Goal: Task Accomplishment & Management: Manage account settings

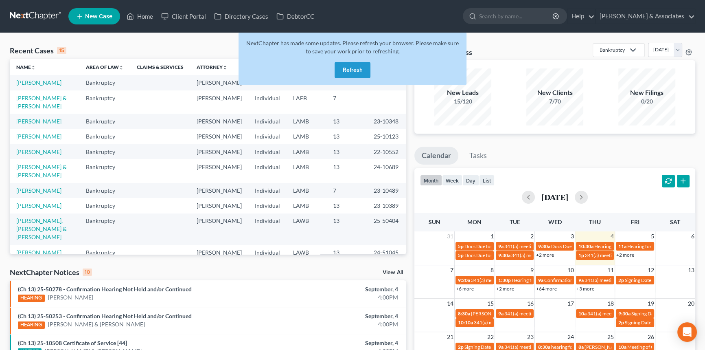
click at [351, 71] on button "Refresh" at bounding box center [353, 70] width 36 height 16
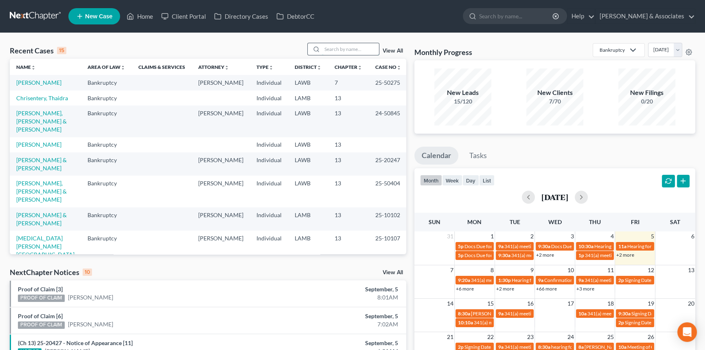
click at [344, 47] on input "search" at bounding box center [350, 49] width 57 height 12
type input "b"
type input "boudreaux"
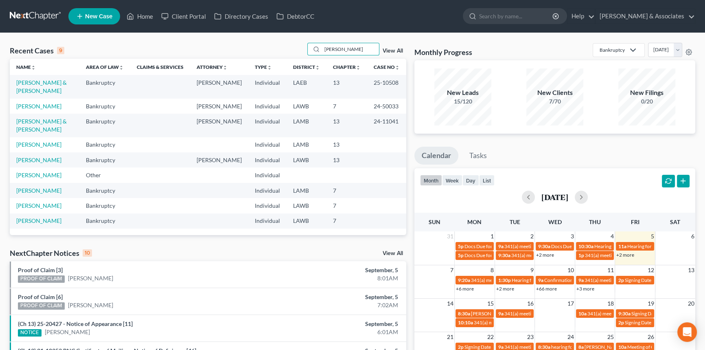
click at [28, 78] on td "Boudreaux, Terence & Lacey" at bounding box center [45, 86] width 70 height 23
click at [45, 83] on link "Boudreaux, Terence & Lacey" at bounding box center [41, 86] width 50 height 15
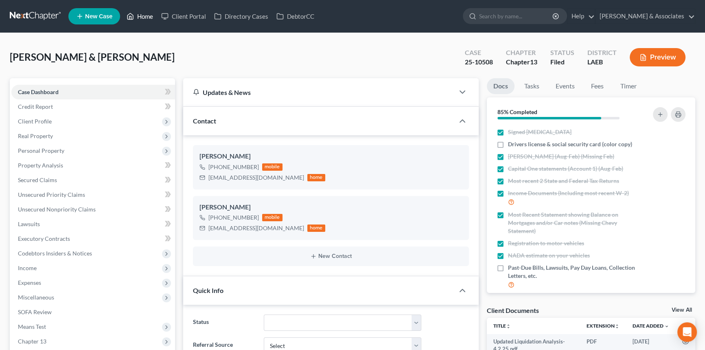
click at [147, 11] on link "Home" at bounding box center [140, 16] width 35 height 15
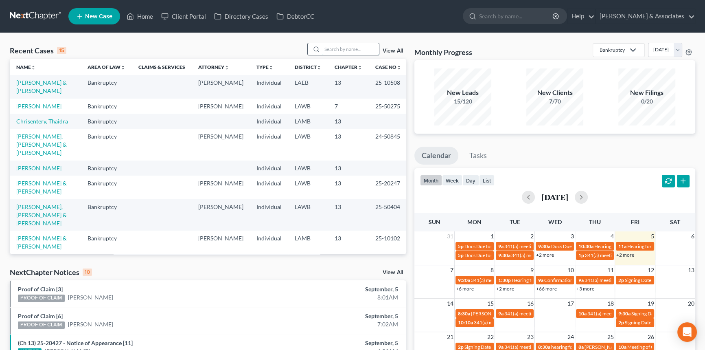
click at [351, 50] on input "search" at bounding box center [350, 49] width 57 height 12
type input "colton"
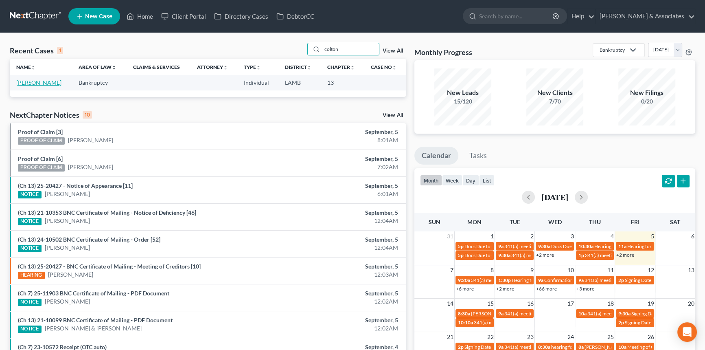
click at [26, 81] on link "Dutton, Colton" at bounding box center [38, 82] width 45 height 7
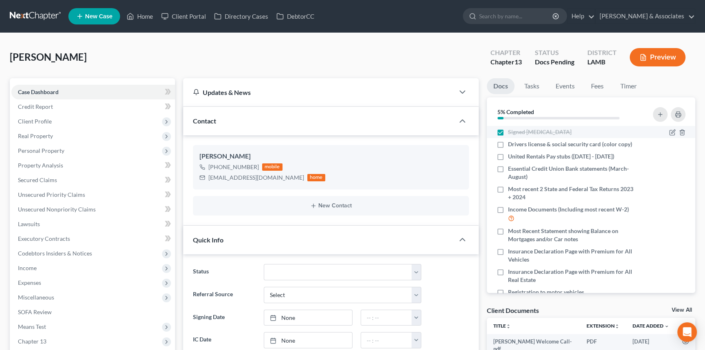
scroll to position [100, 0]
click at [602, 87] on link "Fees" at bounding box center [598, 86] width 26 height 16
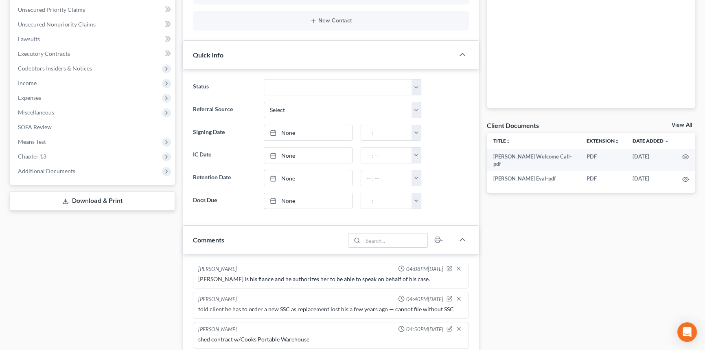
scroll to position [0, 0]
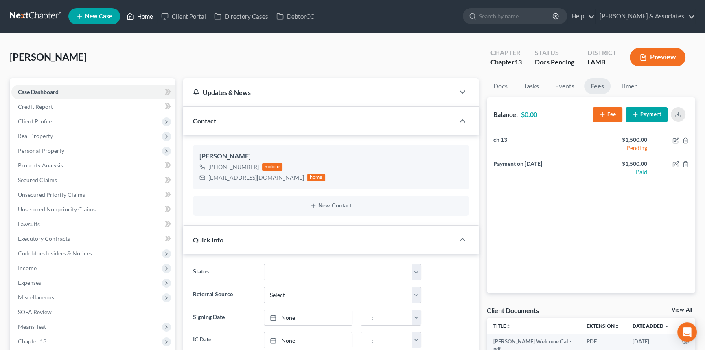
click at [151, 12] on link "Home" at bounding box center [140, 16] width 35 height 15
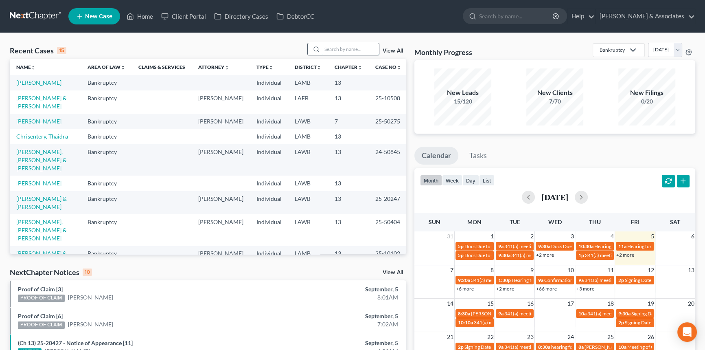
click at [352, 51] on input "search" at bounding box center [350, 49] width 57 height 12
type input "whitney"
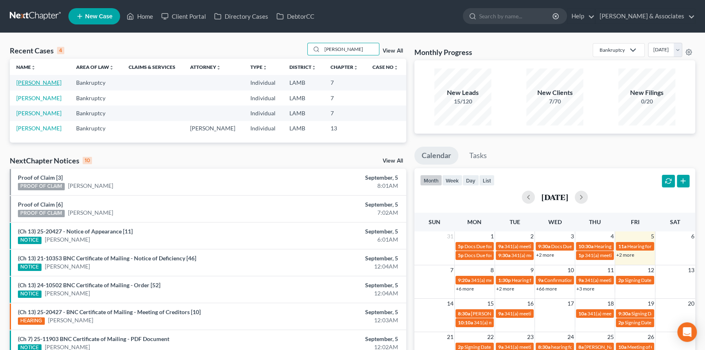
click at [49, 81] on link "Braxter, Whitney" at bounding box center [38, 82] width 45 height 7
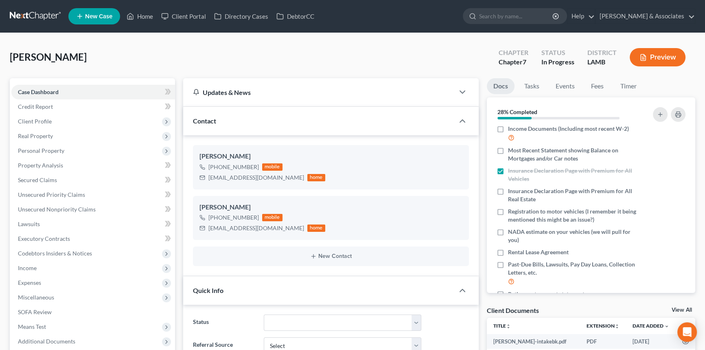
scroll to position [101, 0]
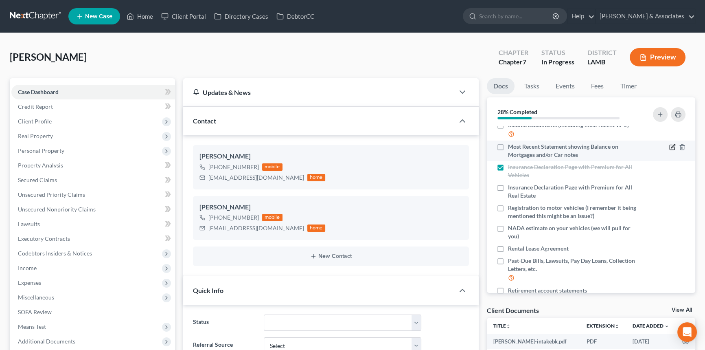
click at [669, 147] on icon "button" at bounding box center [672, 147] width 7 height 7
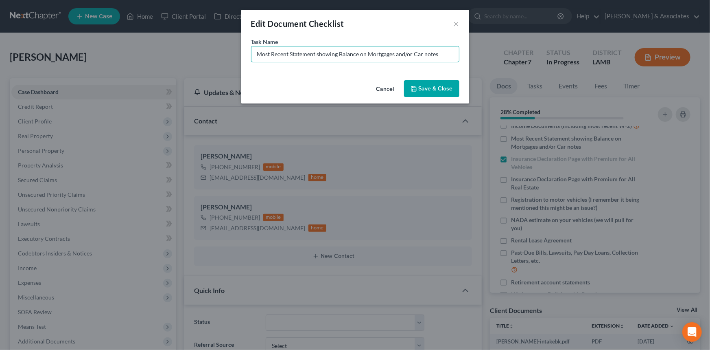
drag, startPoint x: 440, startPoint y: 53, endPoint x: 225, endPoint y: 46, distance: 214.7
click at [225, 46] on div "Edit Document Checklist × Task Name * Most Recent Statement showing Balance on …" at bounding box center [355, 175] width 710 height 350
type input "Vehicle Lease Agreement"
click at [428, 93] on button "Save & Close" at bounding box center [431, 88] width 55 height 17
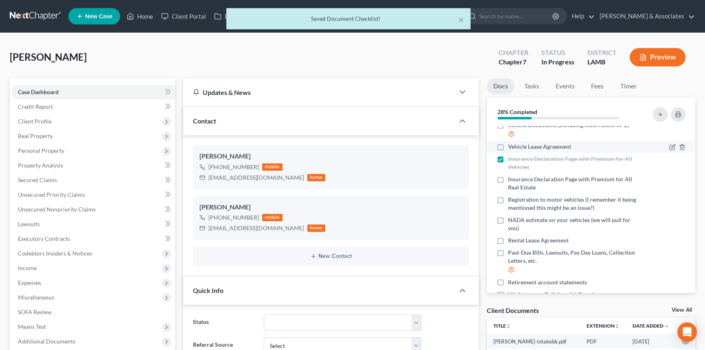
click at [508, 145] on label "Vehicle Lease Agreement" at bounding box center [539, 146] width 63 height 8
click at [511, 145] on input "Vehicle Lease Agreement" at bounding box center [513, 144] width 5 height 5
checkbox input "true"
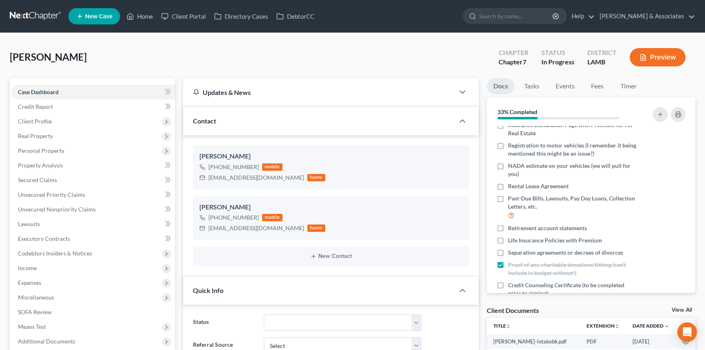
scroll to position [159, 0]
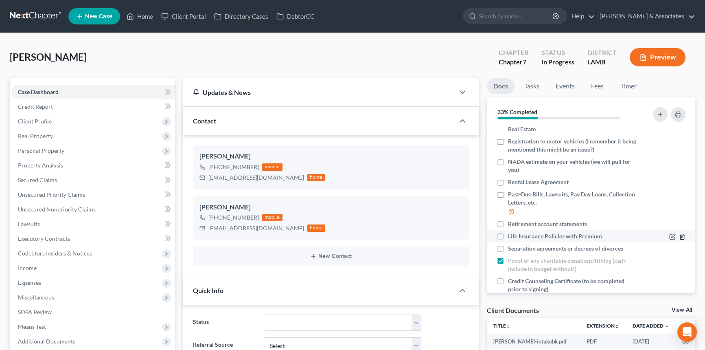
click at [680, 237] on icon "button" at bounding box center [682, 236] width 4 height 5
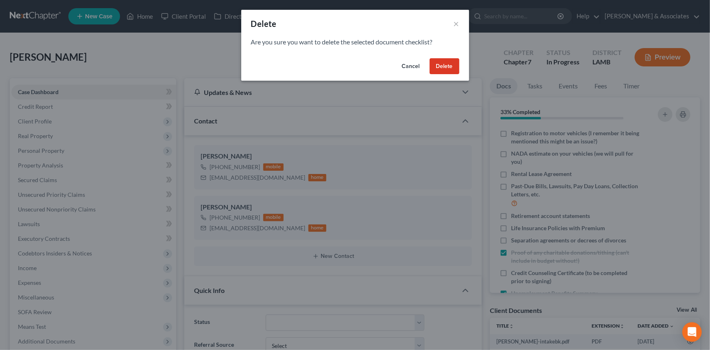
click at [458, 63] on button "Delete" at bounding box center [445, 66] width 30 height 16
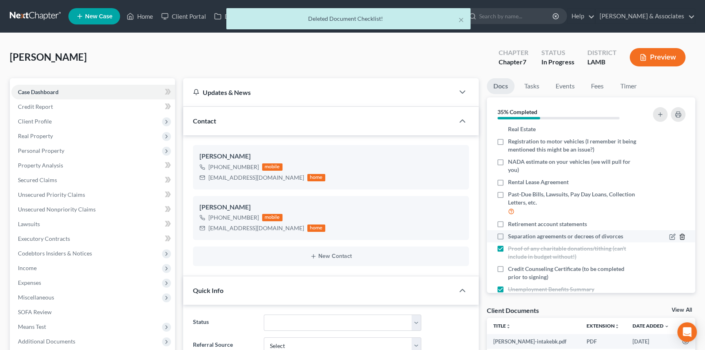
click at [680, 236] on icon "button" at bounding box center [682, 236] width 4 height 5
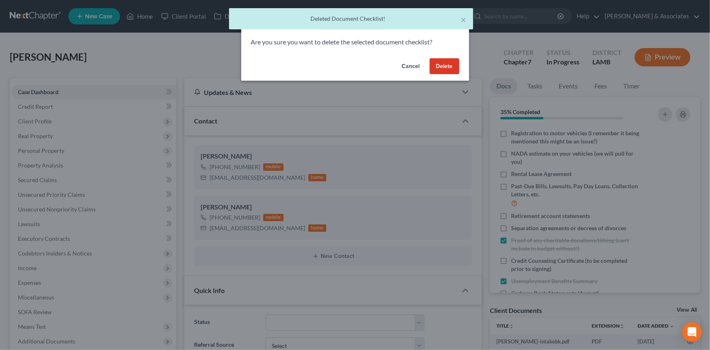
click at [445, 68] on button "Delete" at bounding box center [445, 66] width 30 height 16
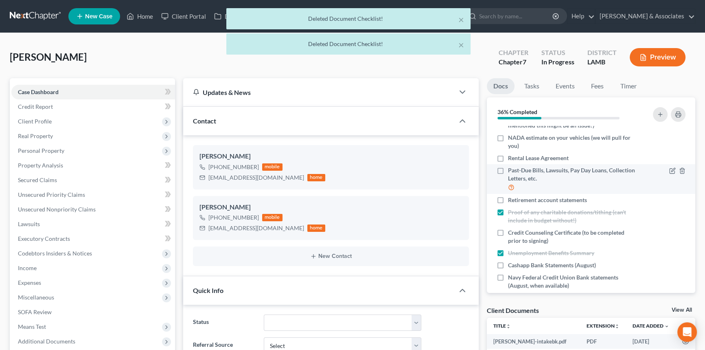
scroll to position [194, 0]
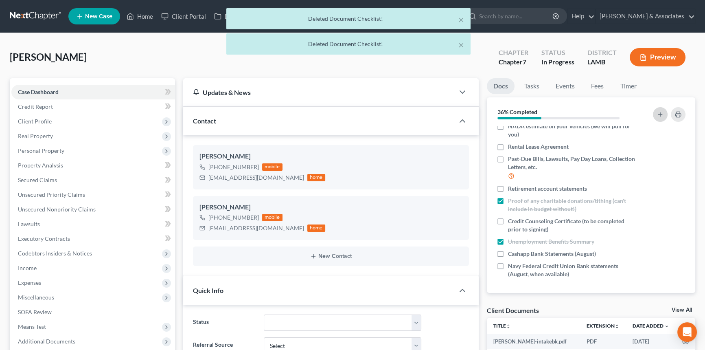
click at [666, 110] on button "button" at bounding box center [660, 114] width 15 height 15
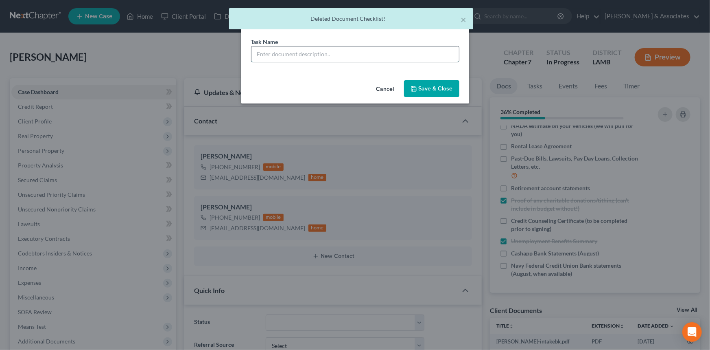
click at [370, 52] on input "text" at bounding box center [356, 53] width 208 height 15
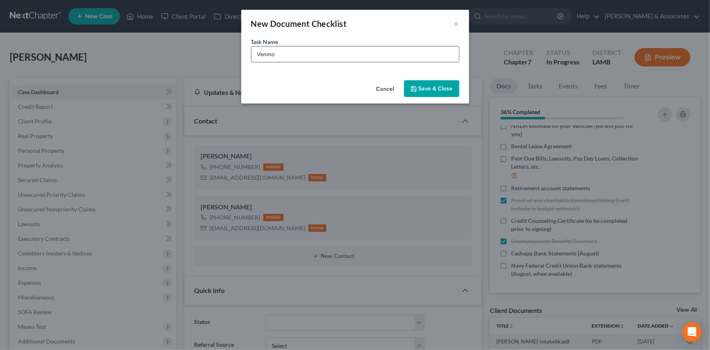
type input "Venmo Bank statements (March-August)"
click at [456, 91] on button "Save & Close" at bounding box center [431, 88] width 55 height 17
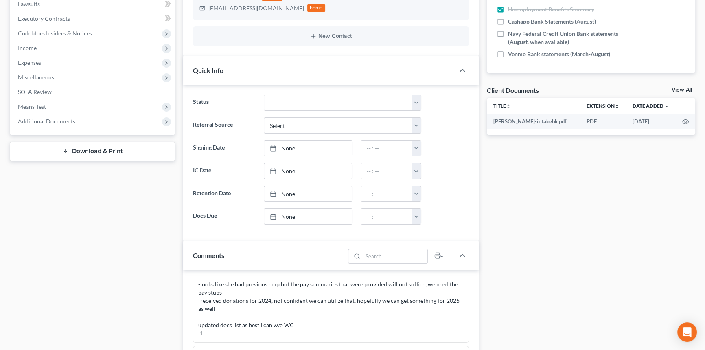
scroll to position [370, 0]
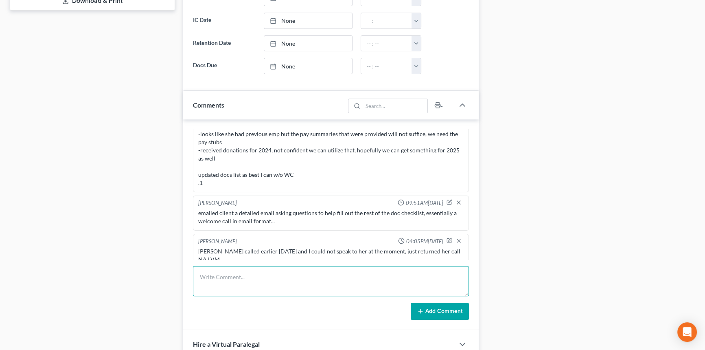
click at [266, 282] on textarea at bounding box center [331, 281] width 276 height 30
paste textarea "Have you worked anywhere else in the last 6 months (March-Now) besides GEO Acad…"
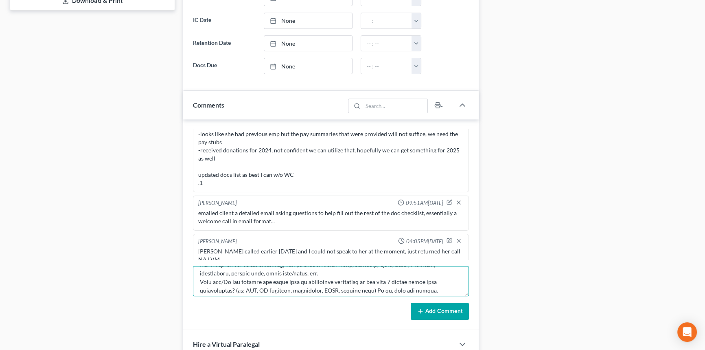
scroll to position [0, 0]
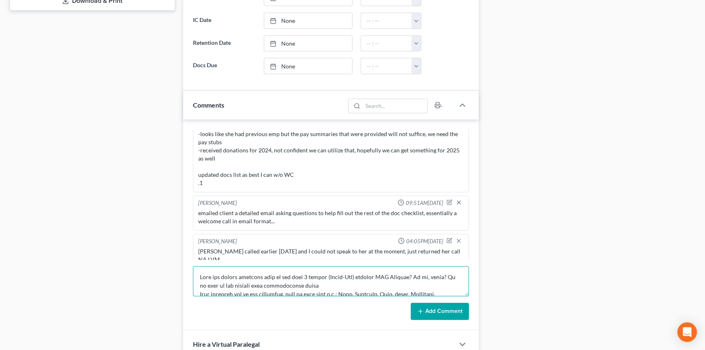
type textarea "Have you worked anywhere else in the last 6 months (March-Now) besides GEO Acad…"
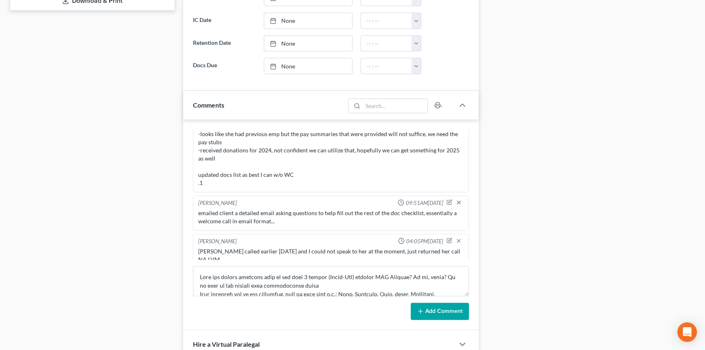
click at [423, 305] on button "Add Comment" at bounding box center [440, 311] width 58 height 17
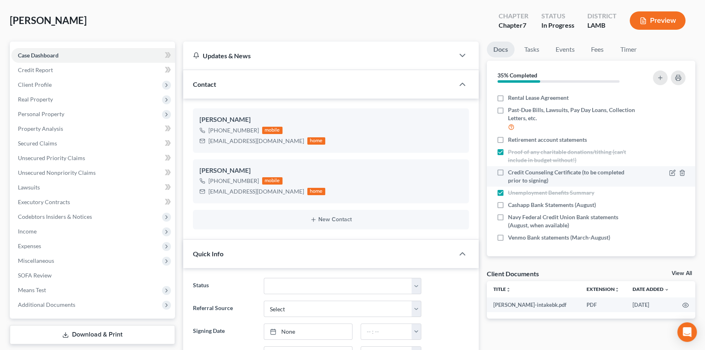
scroll to position [132, 0]
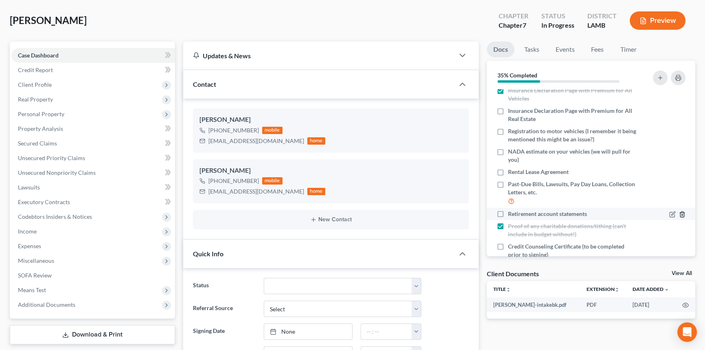
click at [679, 212] on icon "button" at bounding box center [682, 214] width 7 height 7
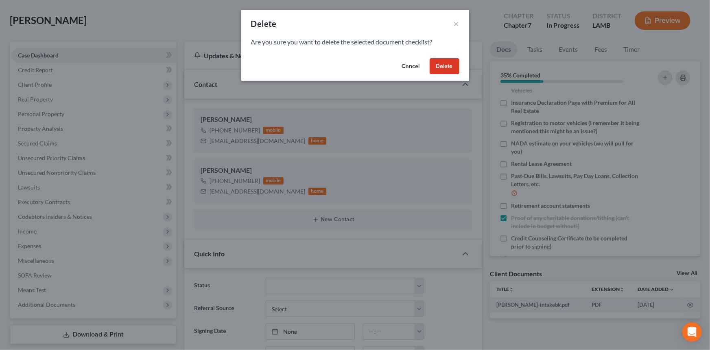
click at [436, 67] on button "Delete" at bounding box center [445, 66] width 30 height 16
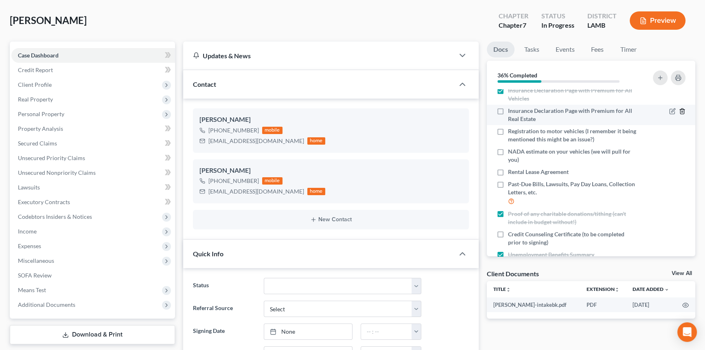
click at [680, 109] on icon "button" at bounding box center [682, 111] width 4 height 5
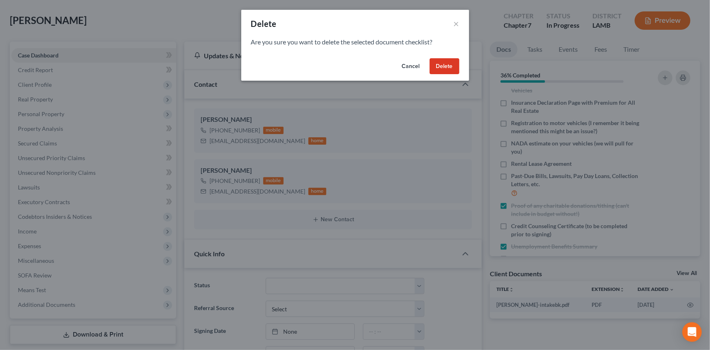
click at [454, 72] on button "Delete" at bounding box center [445, 66] width 30 height 16
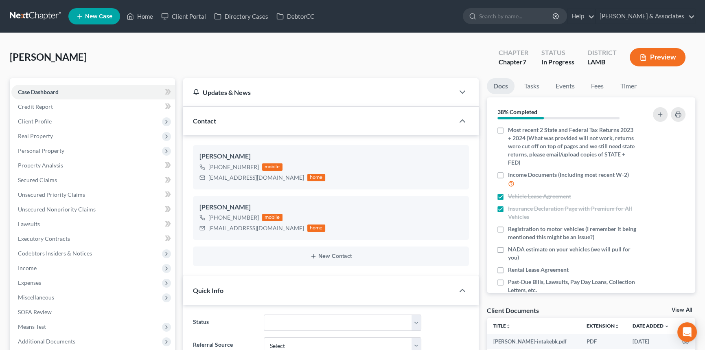
scroll to position [52, 0]
click at [669, 175] on icon "button" at bounding box center [672, 174] width 7 height 7
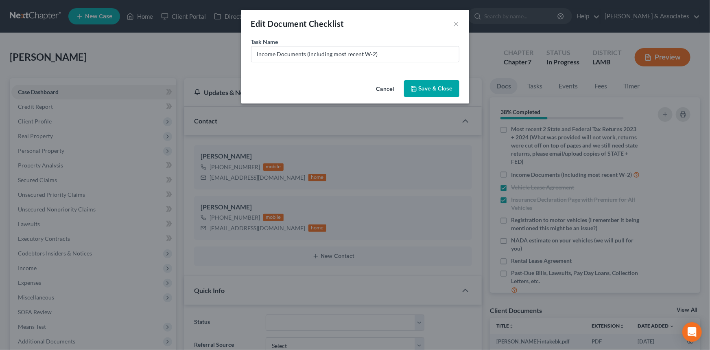
click at [409, 45] on div "Task Name * Income Documents (Including most recent W-2)" at bounding box center [355, 49] width 208 height 25
click at [362, 54] on input "Income Documents (Including most recent W-2)" at bounding box center [356, 53] width 208 height 15
click at [376, 54] on input "Income Documents (Including most recent W-2)" at bounding box center [356, 53] width 208 height 15
drag, startPoint x: 410, startPoint y: 51, endPoint x: 388, endPoint y: 54, distance: 22.1
click at [388, 54] on input "Income Documents (Including most recent W-2) 2024 W2's" at bounding box center [356, 53] width 208 height 15
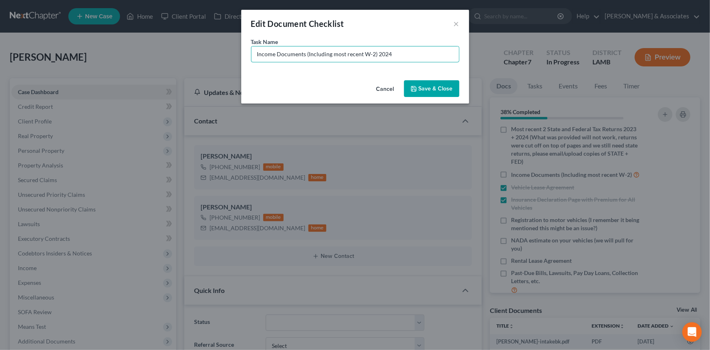
type input "Income Documents (Including most recent W-2) 2024"
click at [449, 88] on button "Save & Close" at bounding box center [431, 88] width 55 height 17
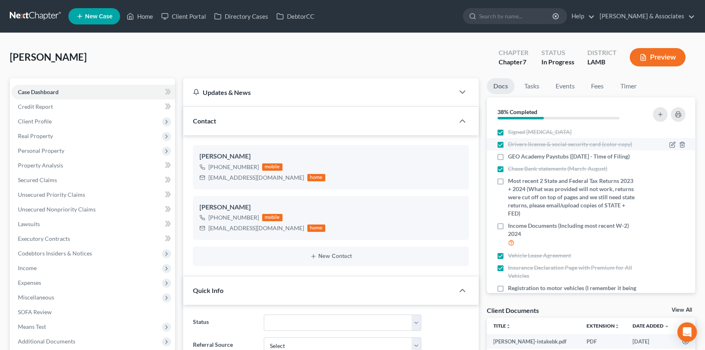
scroll to position [0, 0]
click at [677, 116] on icon "button" at bounding box center [678, 114] width 7 height 7
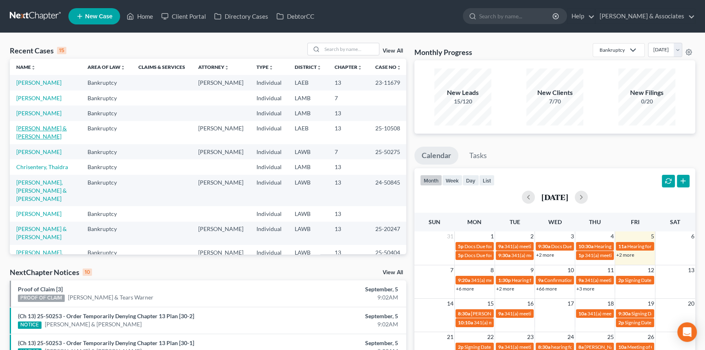
click at [46, 137] on link "Boudreaux, Terence & Lacey" at bounding box center [41, 132] width 50 height 15
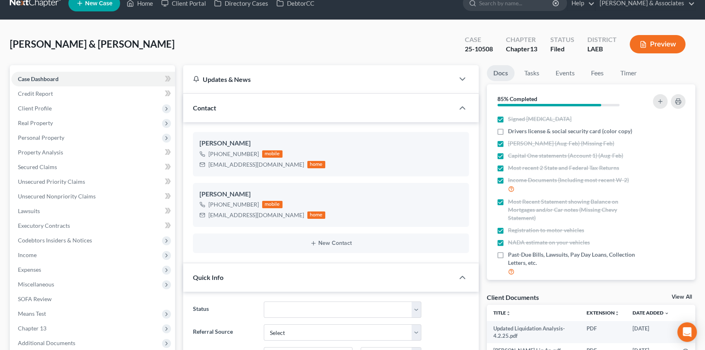
scroll to position [222, 0]
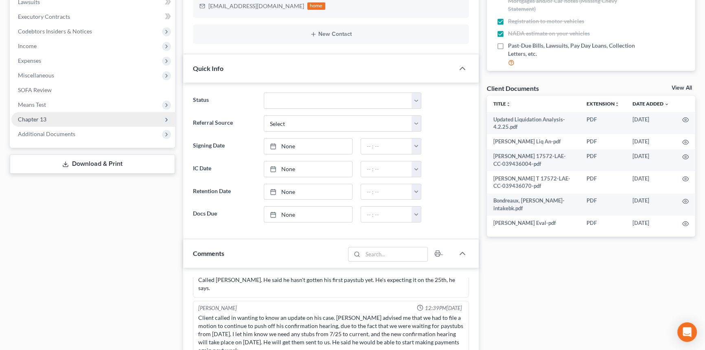
click at [69, 120] on span "Chapter 13" at bounding box center [93, 119] width 164 height 15
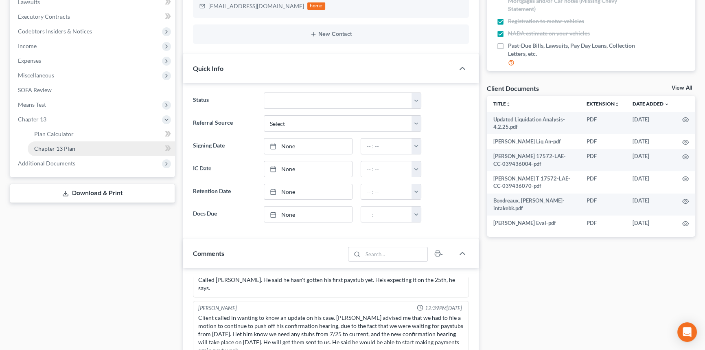
click at [72, 142] on link "Chapter 13 Plan" at bounding box center [101, 148] width 147 height 15
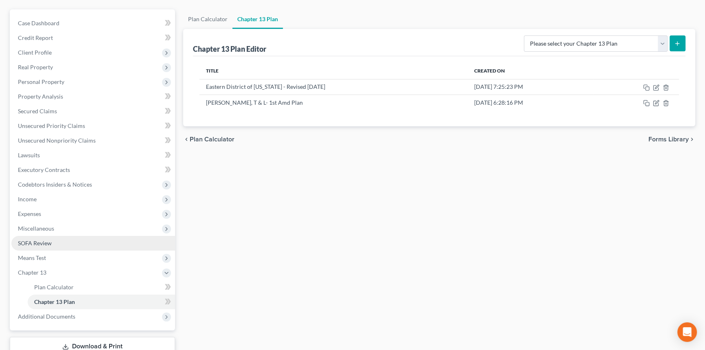
scroll to position [105, 0]
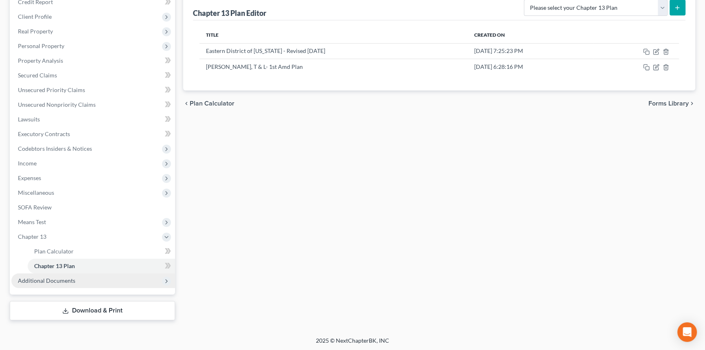
click at [44, 273] on span "Additional Documents" at bounding box center [93, 280] width 164 height 15
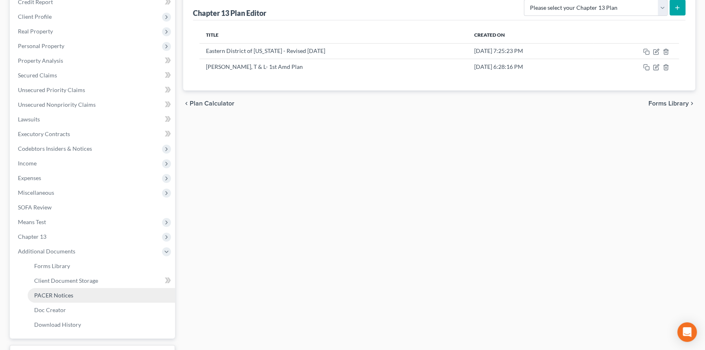
click at [51, 293] on span "PACER Notices" at bounding box center [53, 295] width 39 height 7
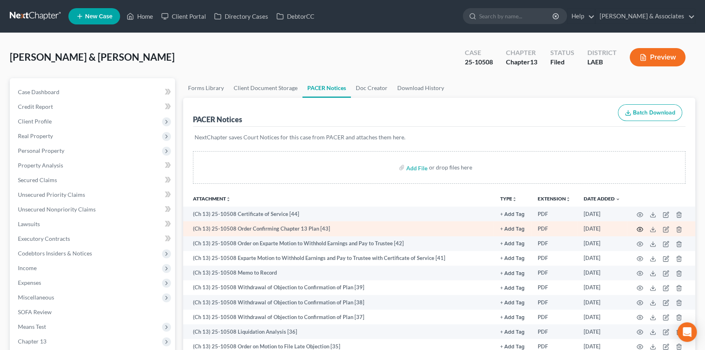
click at [639, 227] on icon "button" at bounding box center [640, 229] width 6 height 4
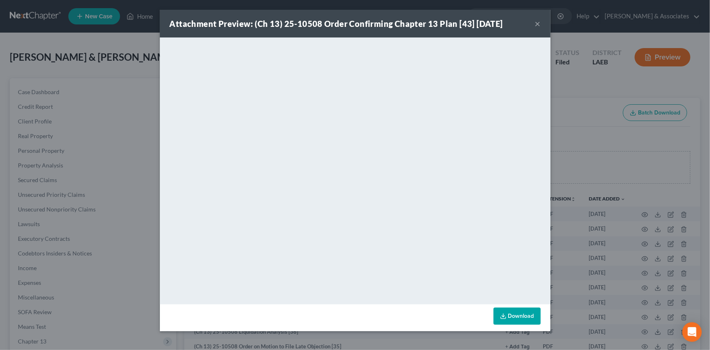
click at [539, 24] on button "×" at bounding box center [538, 24] width 6 height 10
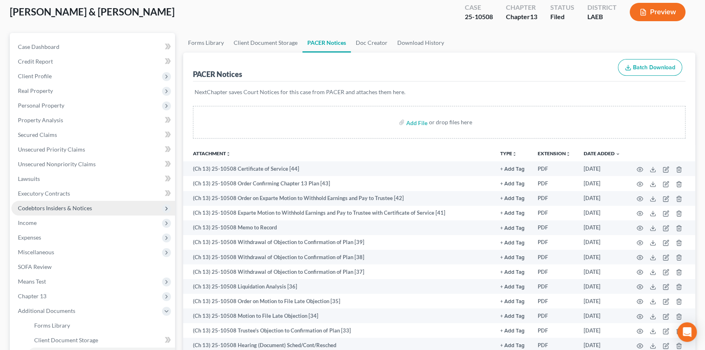
scroll to position [37, 0]
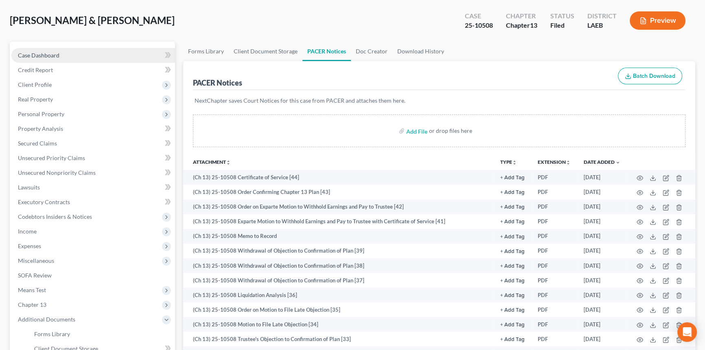
click at [101, 54] on link "Case Dashboard" at bounding box center [93, 55] width 164 height 15
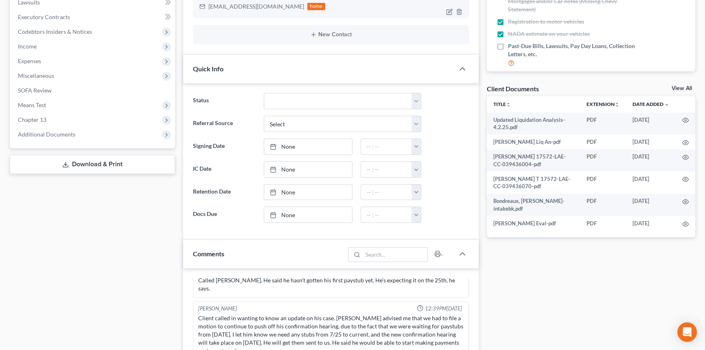
scroll to position [222, 0]
click at [64, 119] on span "Chapter 13" at bounding box center [93, 119] width 164 height 15
click at [57, 150] on span "Chapter 13 Plan" at bounding box center [54, 148] width 41 height 7
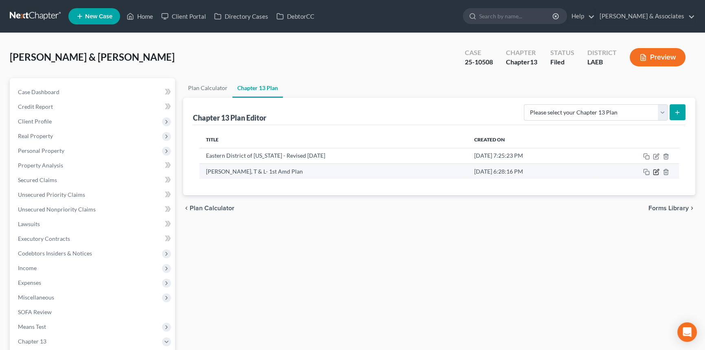
click at [653, 170] on icon "button" at bounding box center [655, 172] width 5 height 5
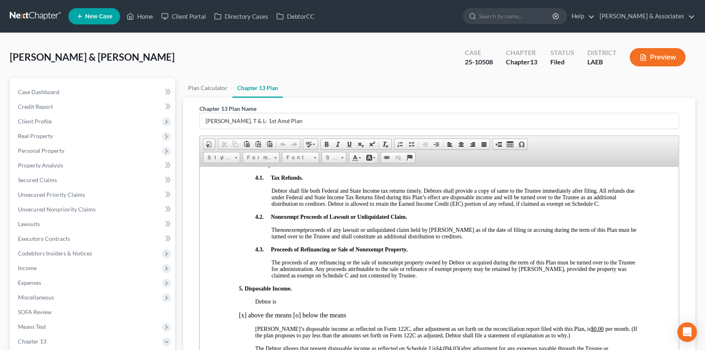
scroll to position [666, 0]
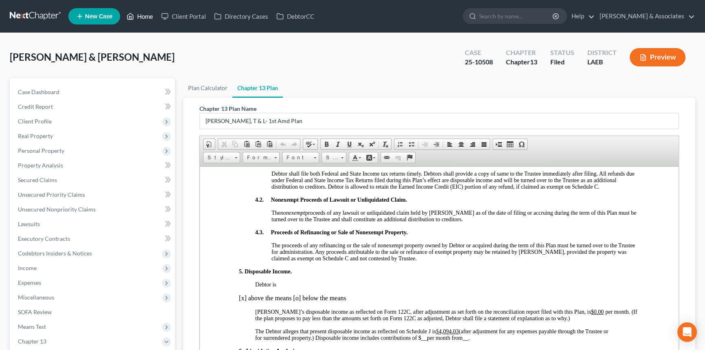
click at [144, 18] on link "Home" at bounding box center [140, 16] width 35 height 15
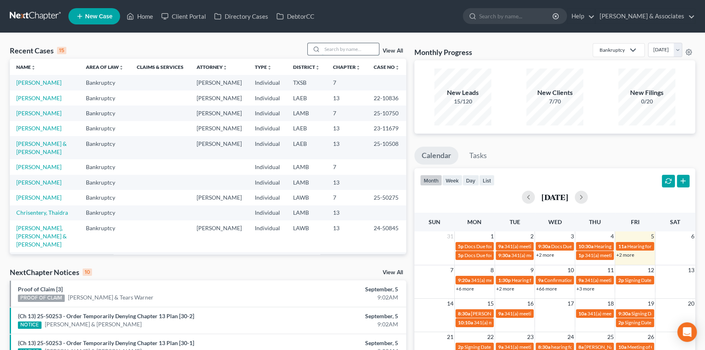
click at [346, 53] on input "search" at bounding box center [350, 49] width 57 height 12
type input "coleman"
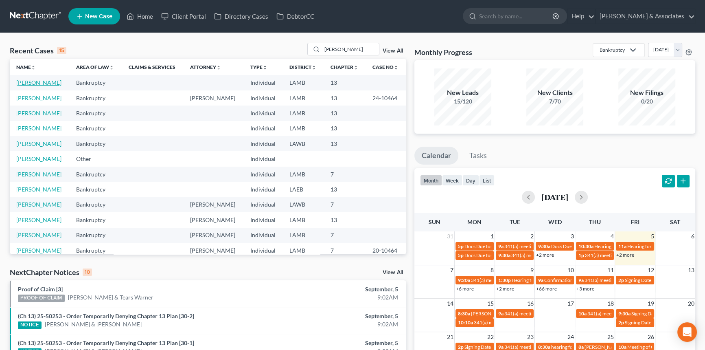
click at [31, 85] on link "Coleman, Derek" at bounding box center [38, 82] width 45 height 7
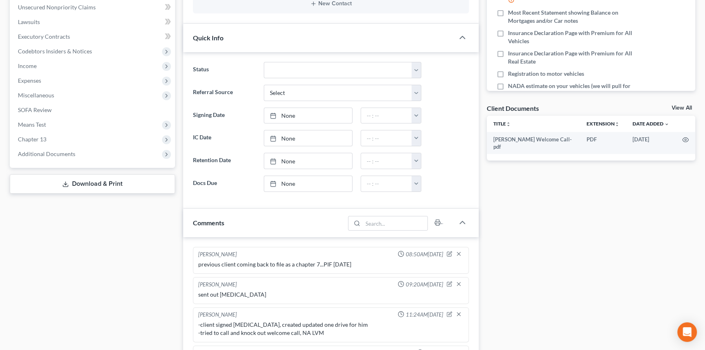
scroll to position [333, 0]
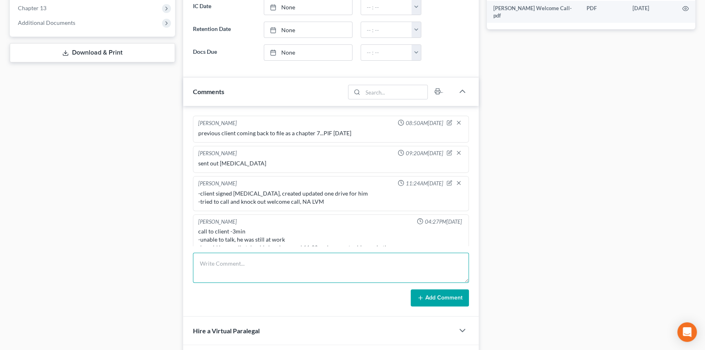
click at [313, 272] on textarea at bounding box center [331, 267] width 276 height 30
type textarea "called client again NA LVM"
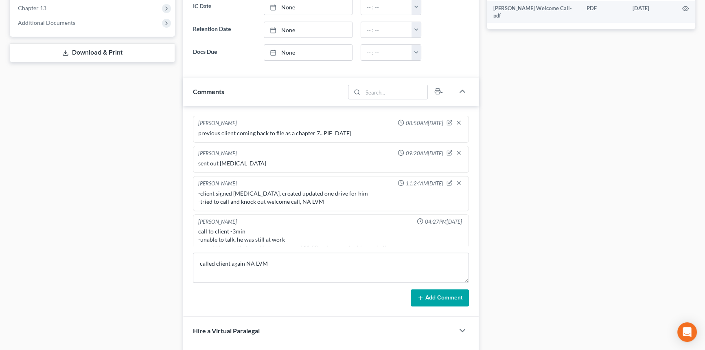
click at [419, 307] on div "Alayna Harper 08:50AM, 08/29/2025 previous client coming back to file as a chap…" at bounding box center [331, 211] width 296 height 210
click at [426, 292] on button "Add Comment" at bounding box center [440, 297] width 58 height 17
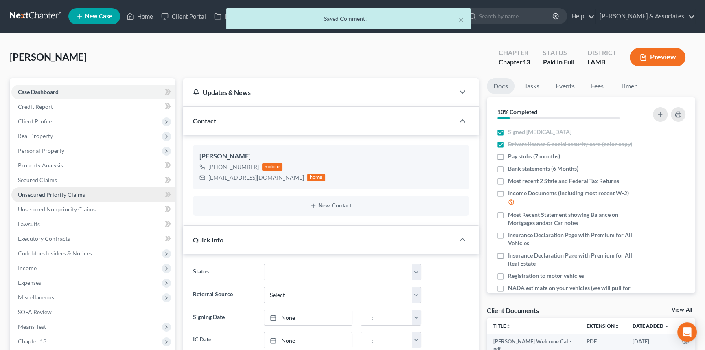
scroll to position [0, 0]
click at [138, 14] on div "× Saved Comment!" at bounding box center [348, 20] width 705 height 25
click at [464, 20] on button "×" at bounding box center [461, 20] width 6 height 10
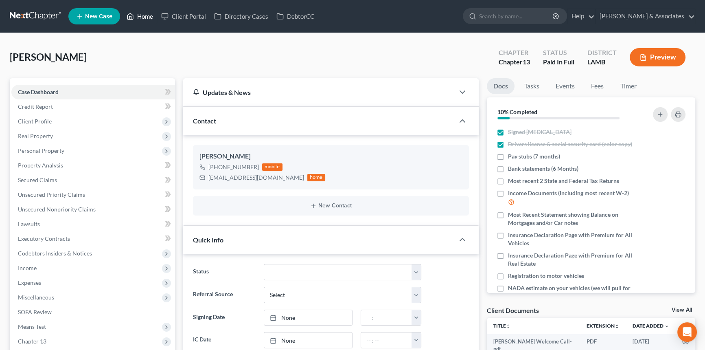
click at [143, 19] on link "Home" at bounding box center [140, 16] width 35 height 15
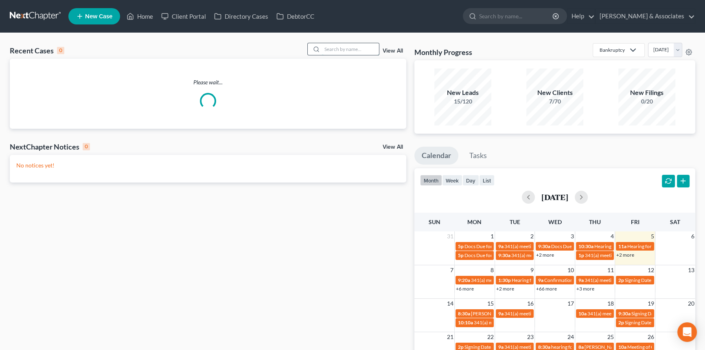
click at [351, 48] on input "search" at bounding box center [350, 49] width 57 height 12
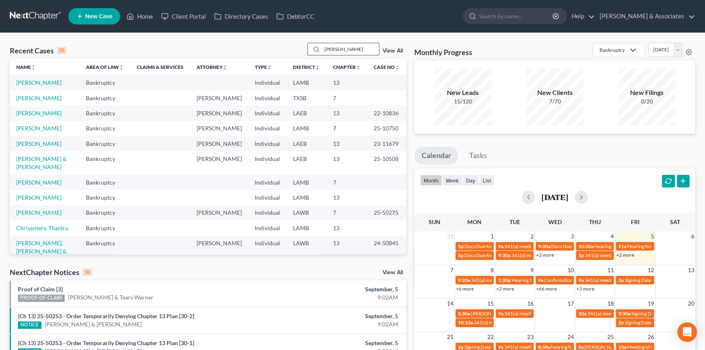
type input "briggs"
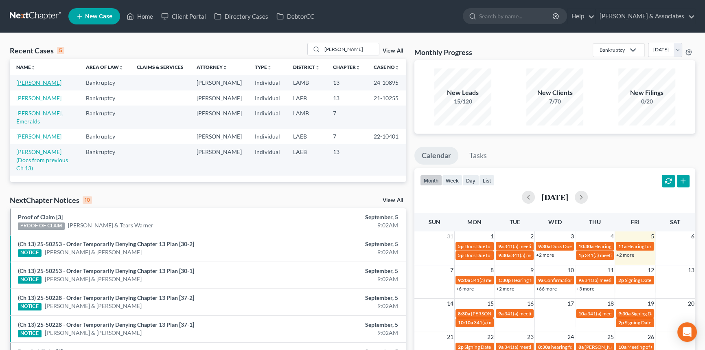
click at [33, 85] on link "Briggs, Natonya" at bounding box center [38, 82] width 45 height 7
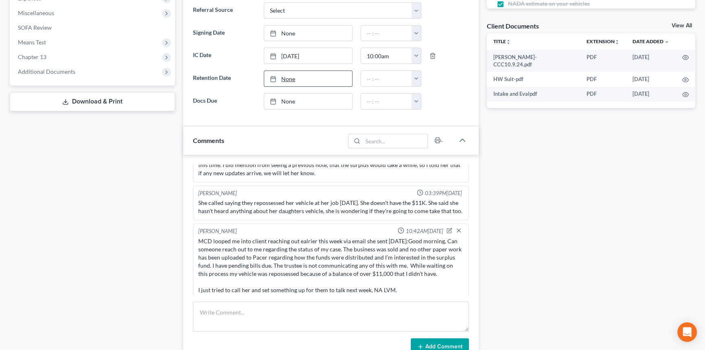
scroll to position [148, 0]
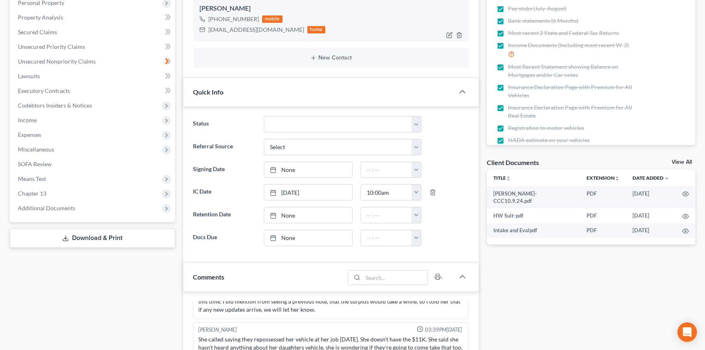
click at [238, 30] on div "natonyamaria23@gmail.com" at bounding box center [256, 30] width 96 height 8
copy div "natonyamaria23@gmail.com"
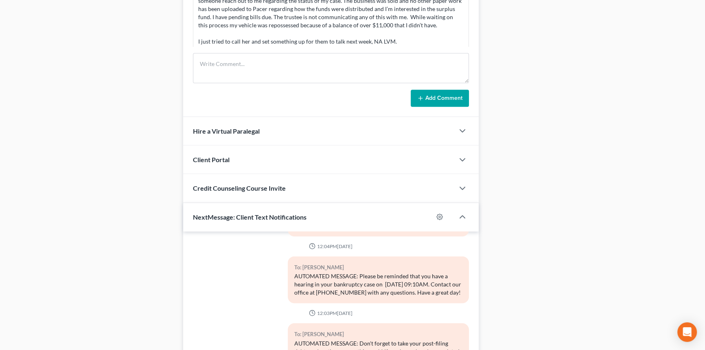
scroll to position [481, 0]
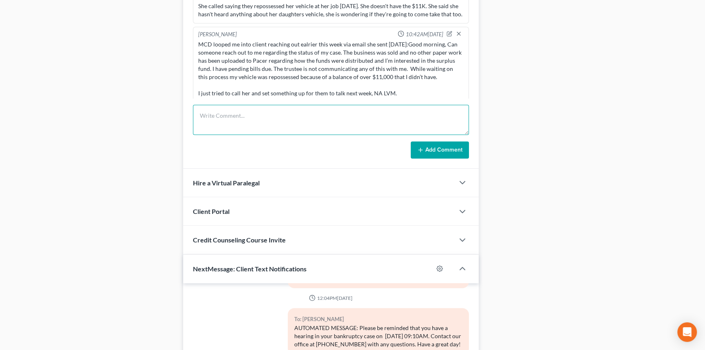
click at [282, 107] on textarea at bounding box center [331, 120] width 276 height 30
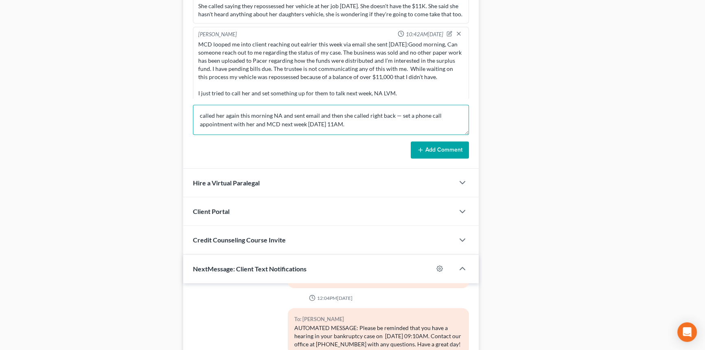
type textarea "called her again this morning NA and sent email and then she called right back …"
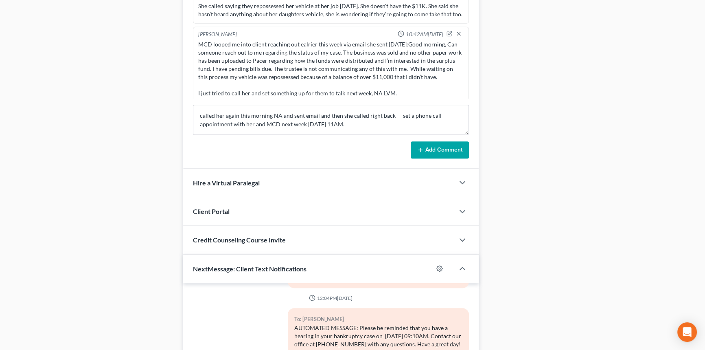
click at [454, 147] on button "Add Comment" at bounding box center [440, 149] width 58 height 17
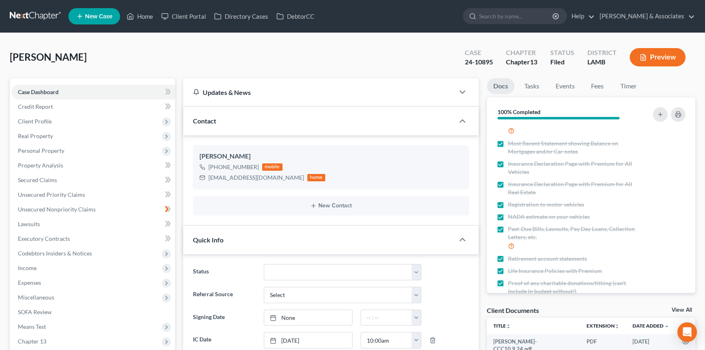
scroll to position [0, 0]
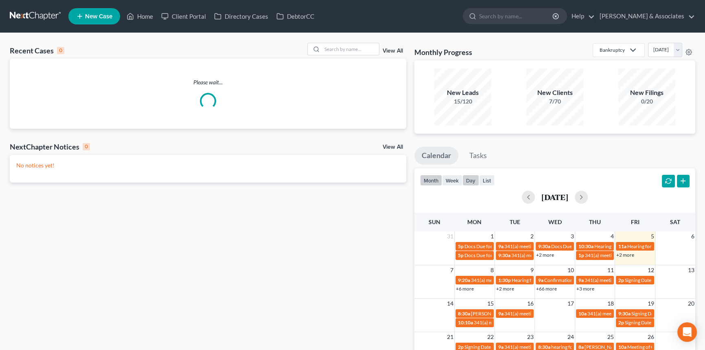
click at [468, 182] on button "day" at bounding box center [471, 180] width 17 height 11
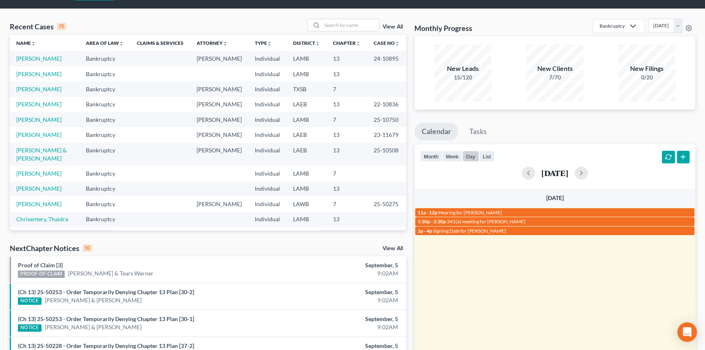
scroll to position [74, 0]
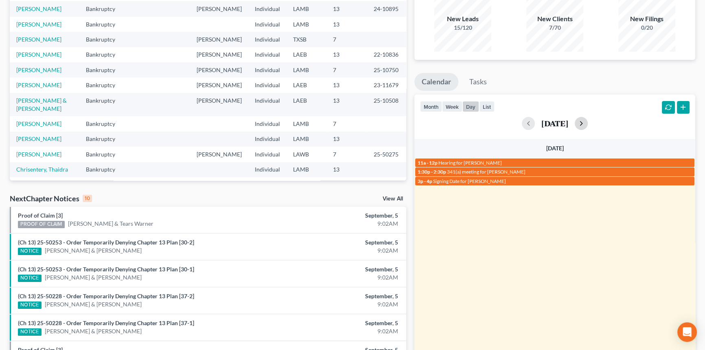
click at [588, 121] on button "button" at bounding box center [581, 123] width 13 height 13
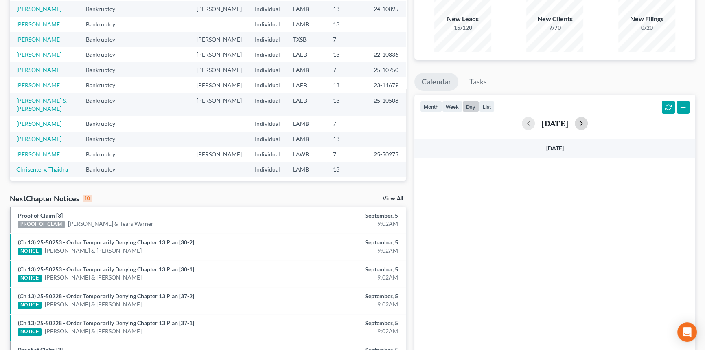
click at [588, 121] on button "button" at bounding box center [581, 123] width 13 height 13
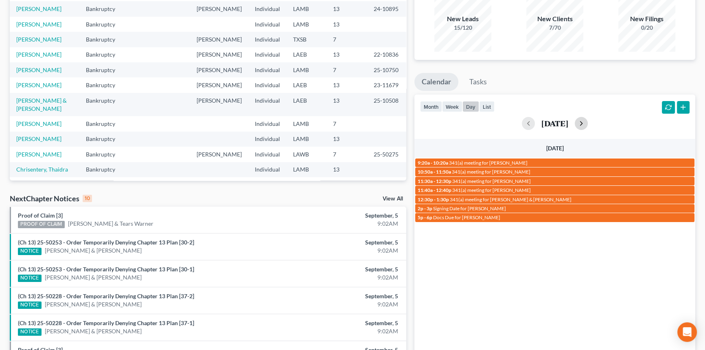
click at [588, 121] on button "button" at bounding box center [581, 123] width 13 height 13
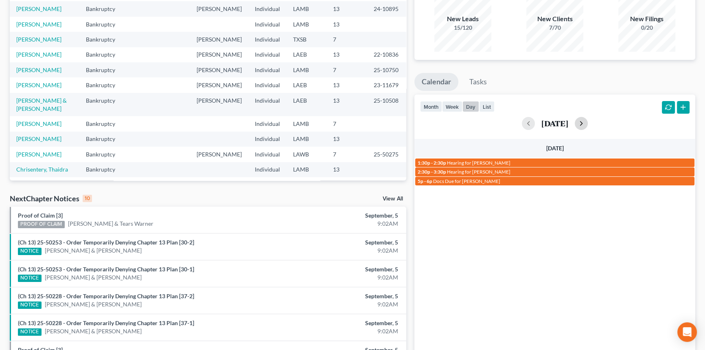
click at [588, 121] on button "button" at bounding box center [581, 123] width 13 height 13
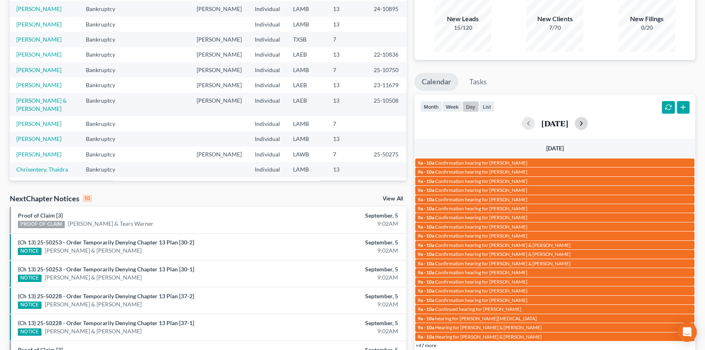
click at [599, 121] on div "September 10, 2025" at bounding box center [555, 123] width 270 height 13
click at [588, 121] on button "button" at bounding box center [581, 123] width 13 height 13
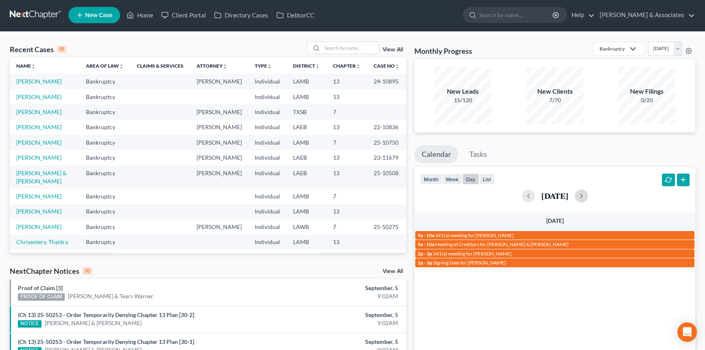
scroll to position [0, 0]
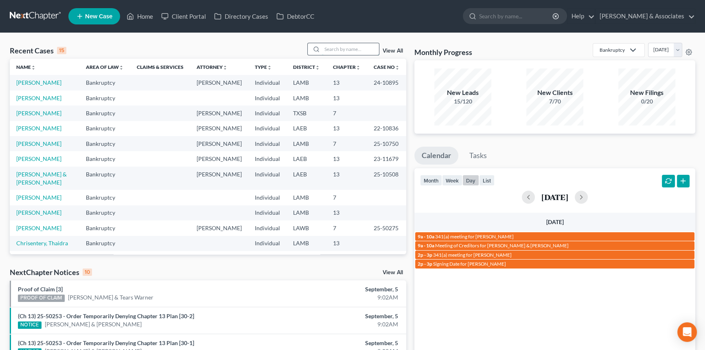
click at [360, 49] on input "search" at bounding box center [350, 49] width 57 height 12
type input "holland"
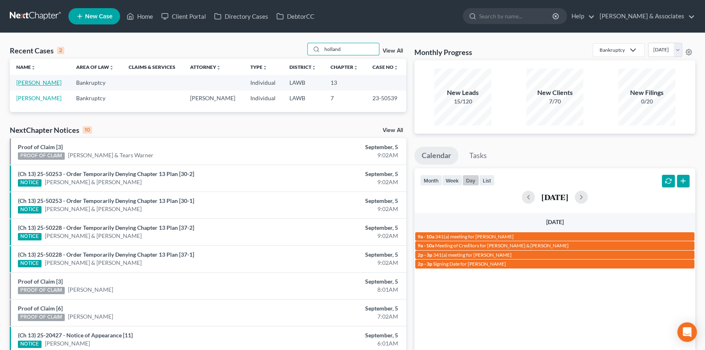
click at [42, 79] on link "Holland, Tylor" at bounding box center [38, 82] width 45 height 7
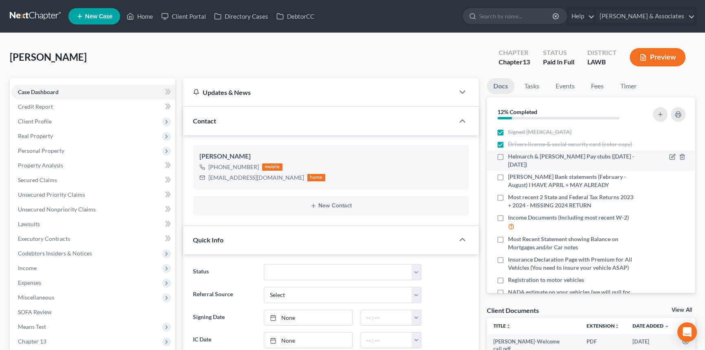
scroll to position [342, 0]
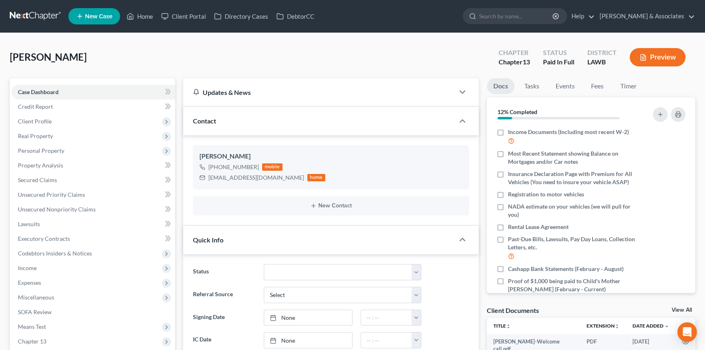
scroll to position [90, 0]
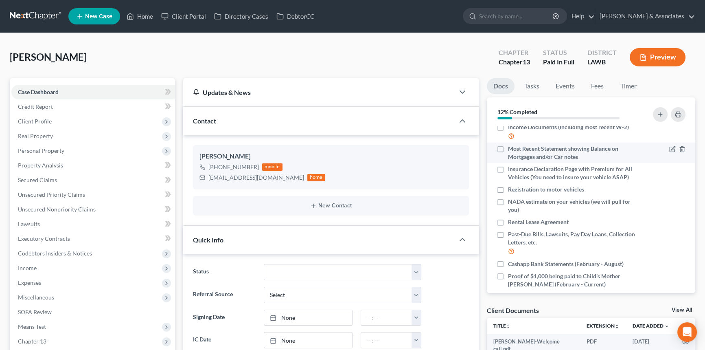
click at [508, 145] on label "Most Recent Statement showing Balance on Mortgages and/or Car notes" at bounding box center [572, 153] width 128 height 16
click at [511, 145] on input "Most Recent Statement showing Balance on Mortgages and/or Car notes" at bounding box center [513, 147] width 5 height 5
checkbox input "true"
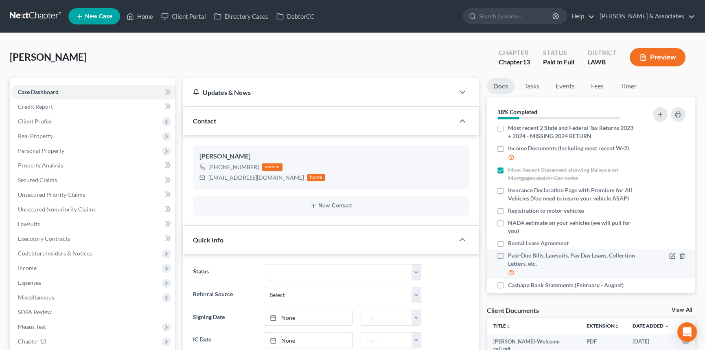
scroll to position [133, 0]
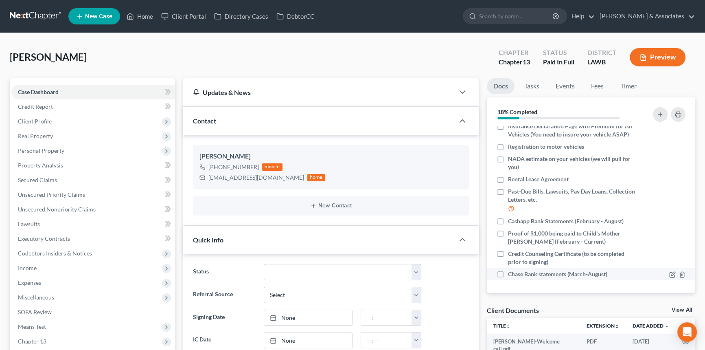
click at [508, 276] on label "Chase Bank statements (March-August)" at bounding box center [557, 274] width 99 height 8
click at [511, 275] on input "Chase Bank statements (March-August)" at bounding box center [513, 272] width 5 height 5
click at [508, 271] on label "Chase Bank statements (March-August)" at bounding box center [557, 274] width 99 height 8
click at [511, 271] on input "Chase Bank statements (March-August)" at bounding box center [513, 272] width 5 height 5
checkbox input "false"
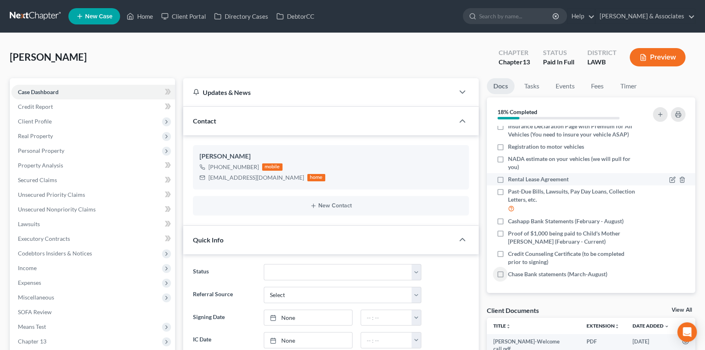
click at [508, 178] on label "Rental Lease Agreement" at bounding box center [538, 179] width 61 height 8
click at [511, 178] on input "Rental Lease Agreement" at bounding box center [513, 177] width 5 height 5
checkbox input "true"
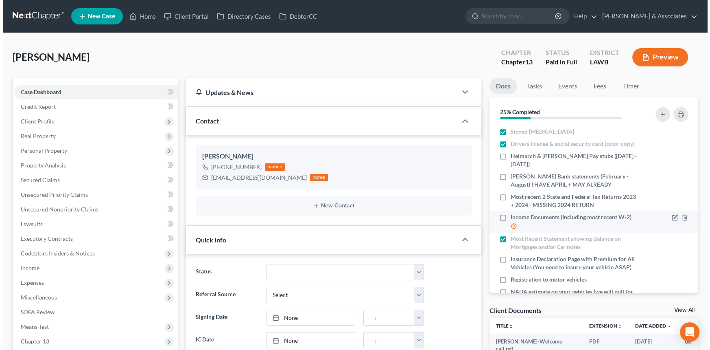
scroll to position [0, 0]
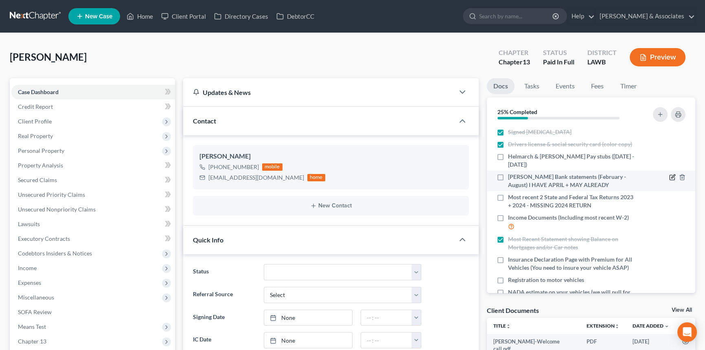
click at [670, 177] on icon "button" at bounding box center [672, 177] width 5 height 5
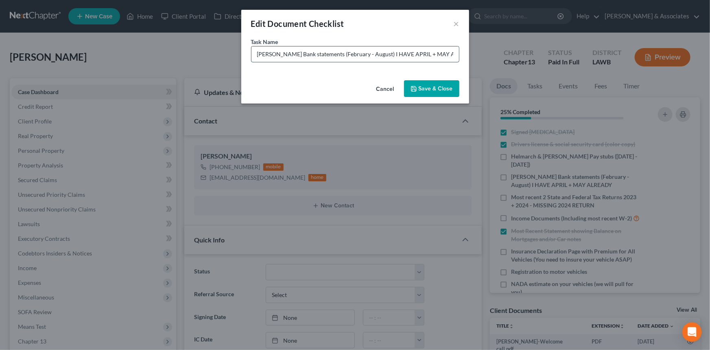
click at [363, 53] on input "Hancock Whitney Bank statements (February - August) I HAVE APRIL + MAY ALREADY" at bounding box center [356, 53] width 208 height 15
type input "Hancock Whitney Bank statements (April- August) Account was opened in April"
click at [427, 88] on button "Save & Close" at bounding box center [431, 88] width 55 height 17
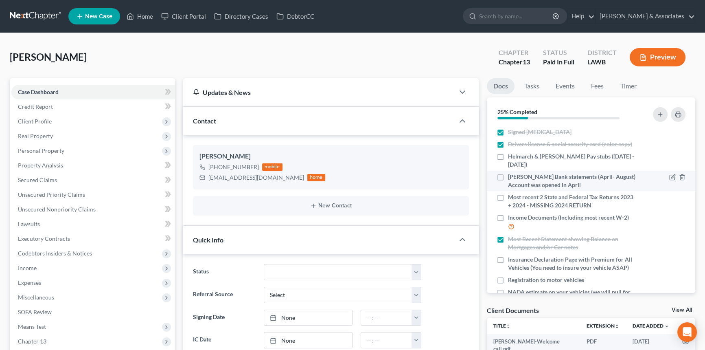
click at [508, 175] on label "Hancock Whitney Bank statements (April- August) Account was opened in April" at bounding box center [572, 181] width 128 height 16
click at [511, 175] on input "Hancock Whitney Bank statements (April- August) Account was opened in April" at bounding box center [513, 175] width 5 height 5
checkbox input "true"
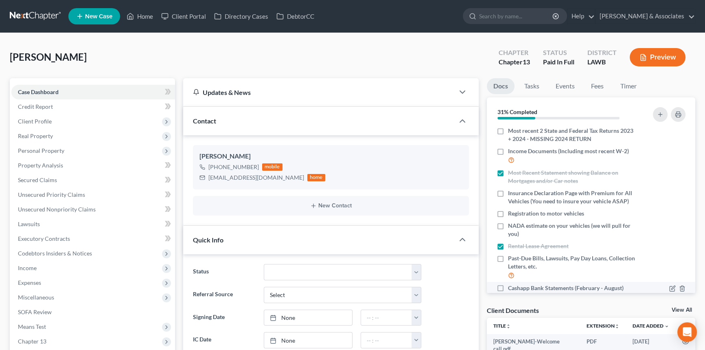
scroll to position [133, 0]
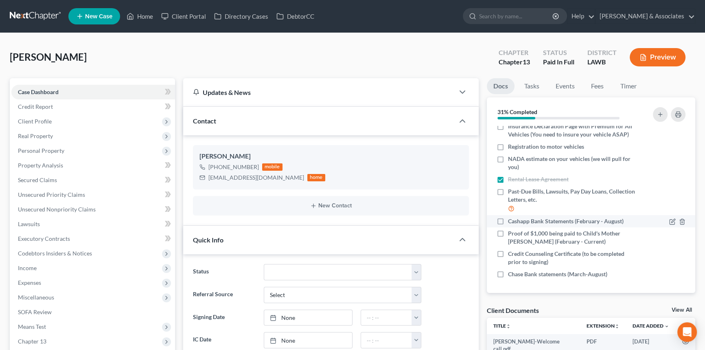
click at [508, 217] on label "Cashapp Bank Statements (February - August)" at bounding box center [566, 221] width 116 height 8
click at [511, 217] on input "Cashapp Bank Statements (February - August)" at bounding box center [513, 219] width 5 height 5
checkbox input "true"
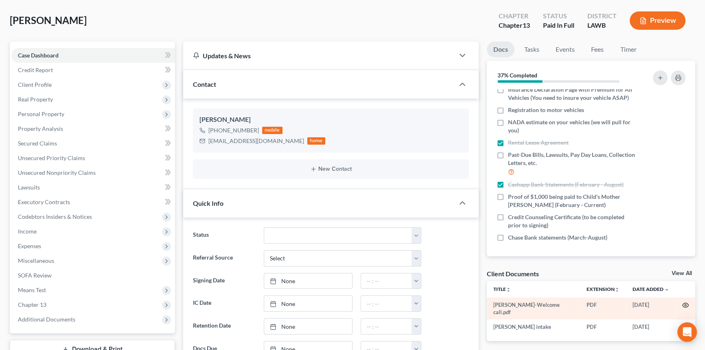
click at [687, 305] on icon "button" at bounding box center [685, 305] width 7 height 7
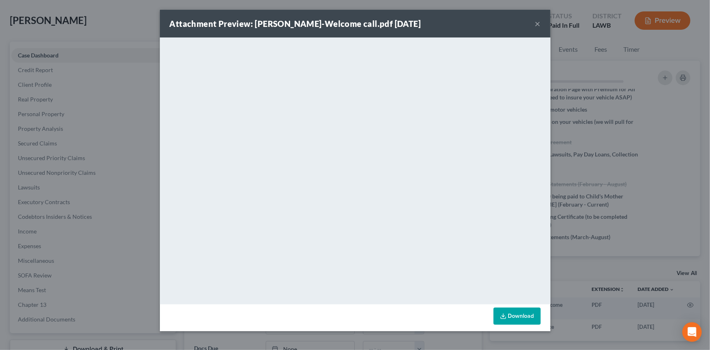
click at [535, 26] on button "×" at bounding box center [538, 24] width 6 height 10
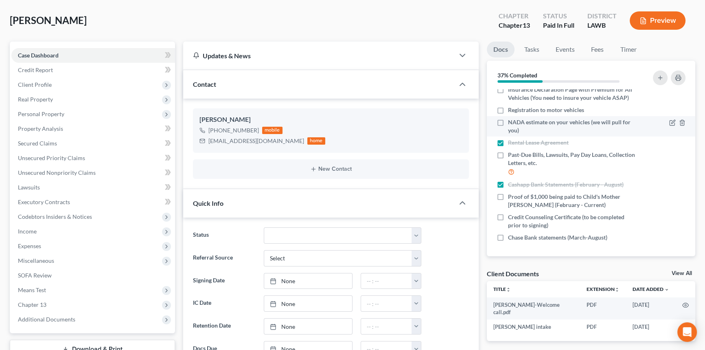
click at [505, 127] on div "NADA estimate on your vehicles (we will pull for you)" at bounding box center [567, 126] width 140 height 16
click at [508, 124] on label "NADA estimate on your vehicles (we will pull for you)" at bounding box center [572, 126] width 128 height 16
click at [511, 123] on input "NADA estimate on your vehicles (we will pull for you)" at bounding box center [513, 120] width 5 height 5
checkbox input "true"
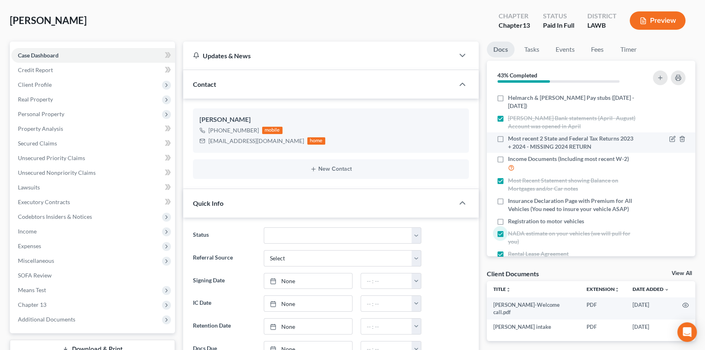
scroll to position [0, 0]
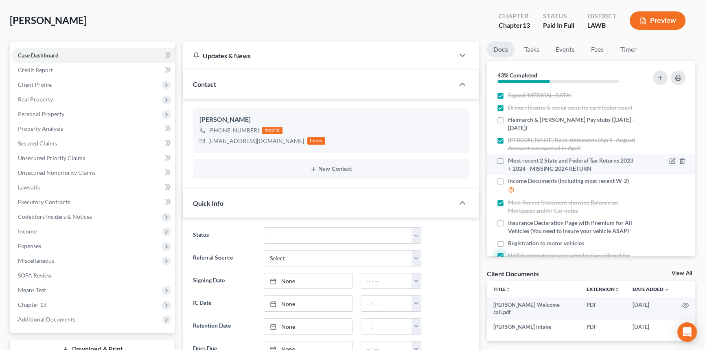
click at [504, 165] on div "Most recent 2 State and Federal Tax Returns 2023 + 2024 - MISSING 2024 RETURN" at bounding box center [567, 164] width 140 height 16
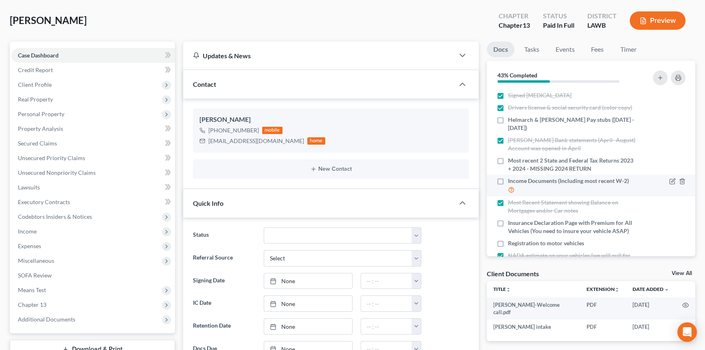
click at [508, 177] on label "Income Documents (Including most recent W-2)" at bounding box center [572, 186] width 128 height 18
click at [511, 177] on input "Income Documents (Including most recent W-2)" at bounding box center [513, 179] width 5 height 5
checkbox input "true"
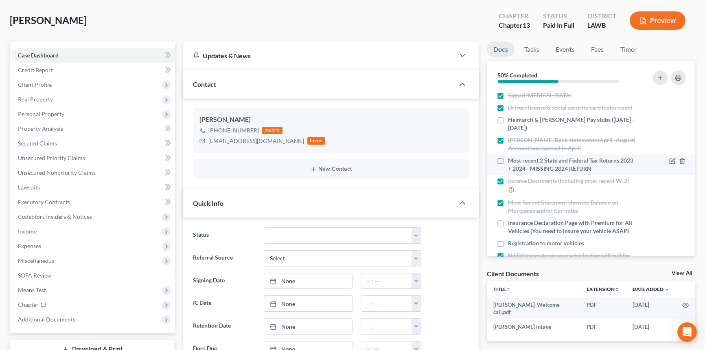
click at [508, 164] on label "Most recent 2 State and Federal Tax Returns 2023 + 2024 - MISSING 2024 RETURN" at bounding box center [572, 164] width 128 height 16
click at [511, 162] on input "Most recent 2 State and Federal Tax Returns 2023 + 2024 - MISSING 2024 RETURN" at bounding box center [513, 158] width 5 height 5
checkbox input "true"
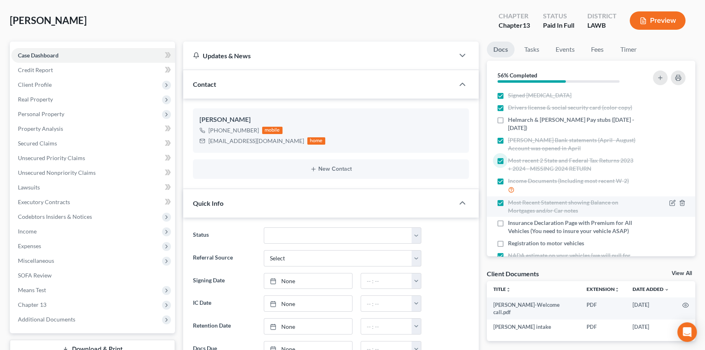
click at [503, 208] on div "Most Recent Statement showing Balance on Mortgages and/or Car notes" at bounding box center [567, 206] width 140 height 16
click at [508, 202] on label "Most Recent Statement showing Balance on Mortgages and/or Car notes" at bounding box center [572, 206] width 128 height 16
click at [511, 202] on input "Most Recent Statement showing Balance on Mortgages and/or Car notes" at bounding box center [513, 200] width 5 height 5
click at [508, 201] on label "Most Recent Statement showing Balance on Mortgages and/or Car notes" at bounding box center [572, 206] width 128 height 16
click at [511, 201] on input "Most Recent Statement showing Balance on Mortgages and/or Car notes" at bounding box center [513, 200] width 5 height 5
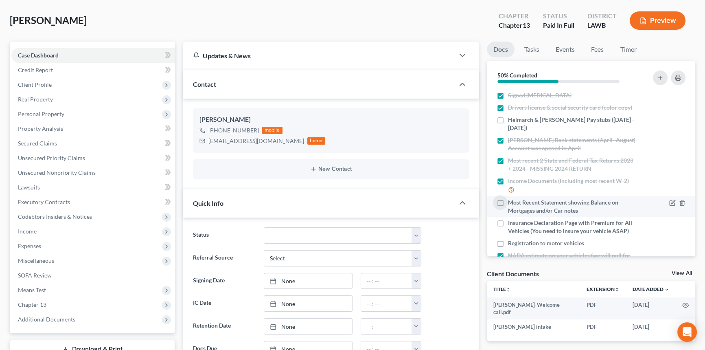
checkbox input "true"
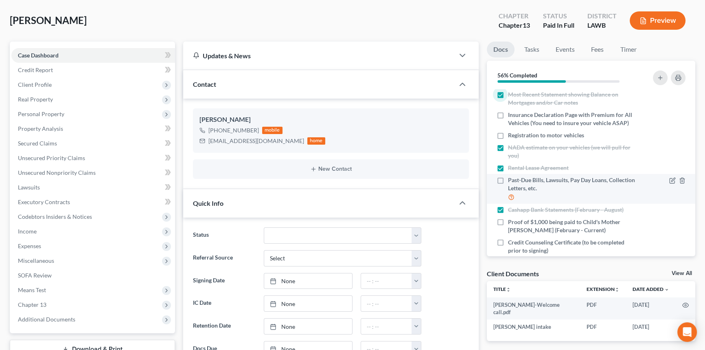
scroll to position [96, 0]
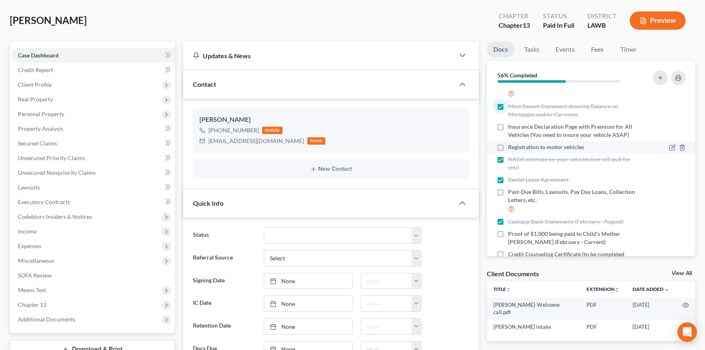
click at [508, 146] on label "Registration to motor vehicles" at bounding box center [546, 147] width 76 height 8
click at [511, 146] on input "Registration to motor vehicles" at bounding box center [513, 145] width 5 height 5
checkbox input "true"
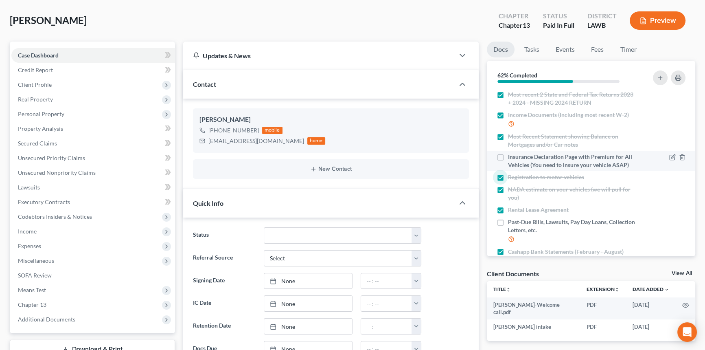
scroll to position [111, 0]
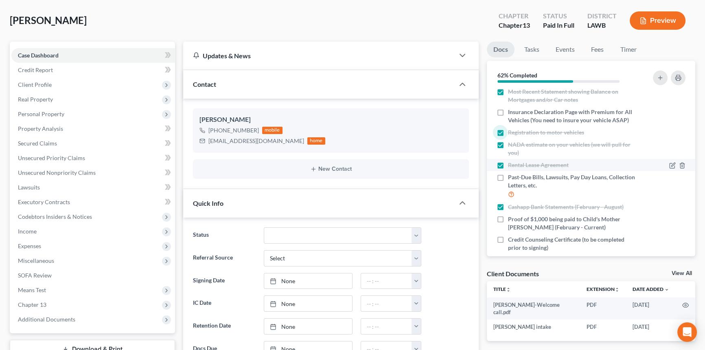
drag, startPoint x: 502, startPoint y: 178, endPoint x: 534, endPoint y: 162, distance: 35.5
click at [508, 178] on label "Past-Due Bills, Lawsuits, Pay Day Loans, Collection Letters, etc." at bounding box center [572, 186] width 128 height 26
click at [511, 178] on input "Past-Due Bills, Lawsuits, Pay Day Loans, Collection Letters, etc." at bounding box center [513, 175] width 5 height 5
checkbox input "true"
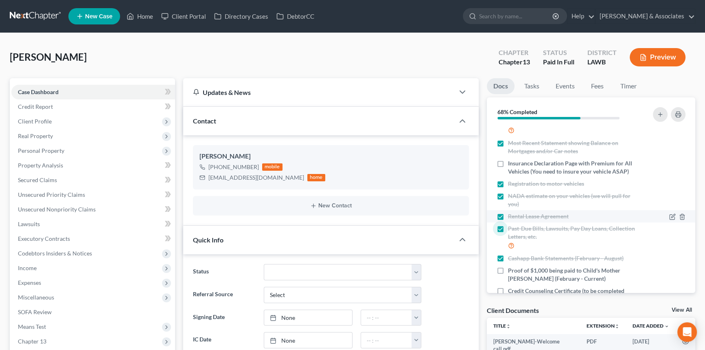
scroll to position [0, 0]
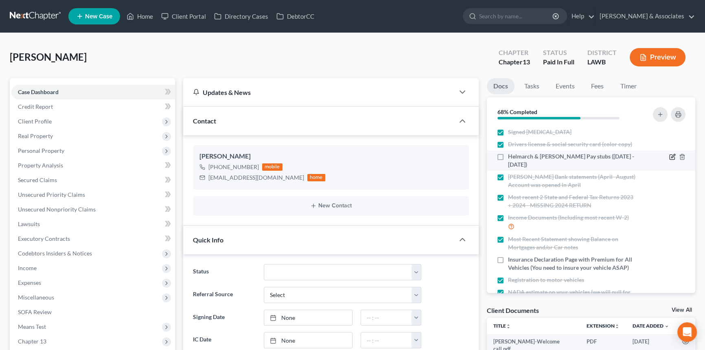
click at [671, 157] on icon "button" at bounding box center [673, 156] width 4 height 4
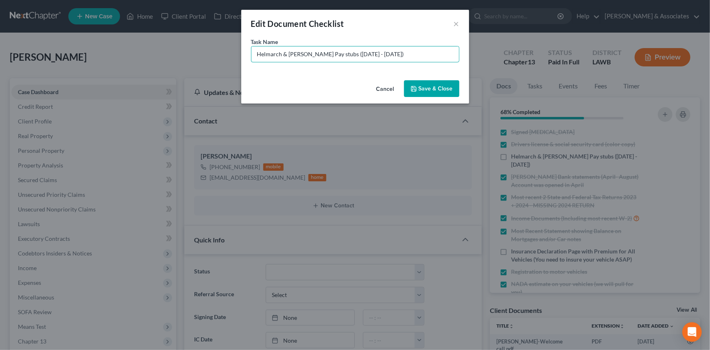
drag, startPoint x: 407, startPoint y: 52, endPoint x: 331, endPoint y: 70, distance: 78.6
click at [331, 70] on div "Task Name * Helmarch & Payne Pay stubs (February 1st - August 29th)" at bounding box center [355, 56] width 228 height 39
type input "Helmarch & Payne Pay stubs (March - September)"
click at [430, 88] on button "Save & Close" at bounding box center [431, 88] width 55 height 17
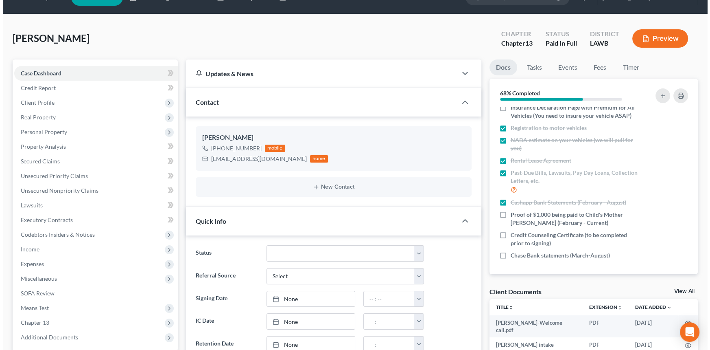
scroll to position [37, 0]
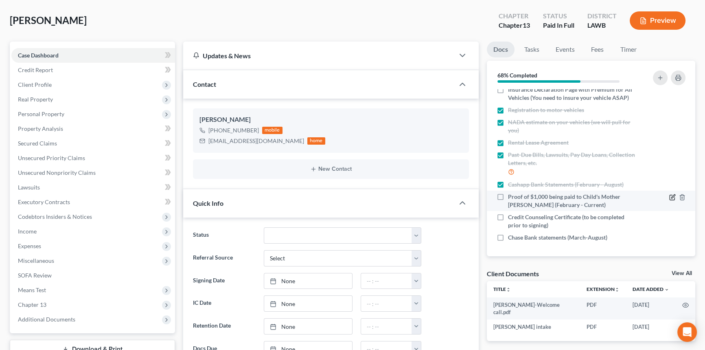
click at [669, 195] on icon "button" at bounding box center [672, 197] width 7 height 7
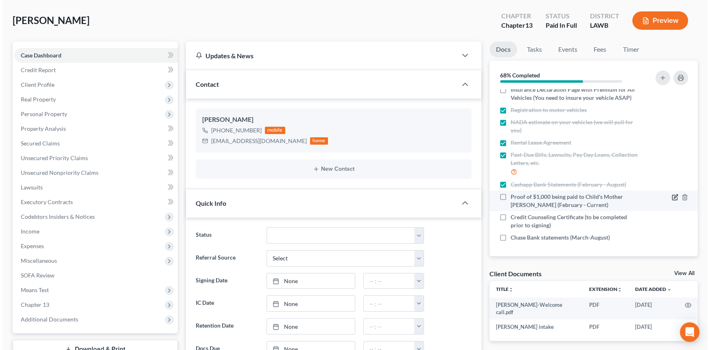
scroll to position [125, 0]
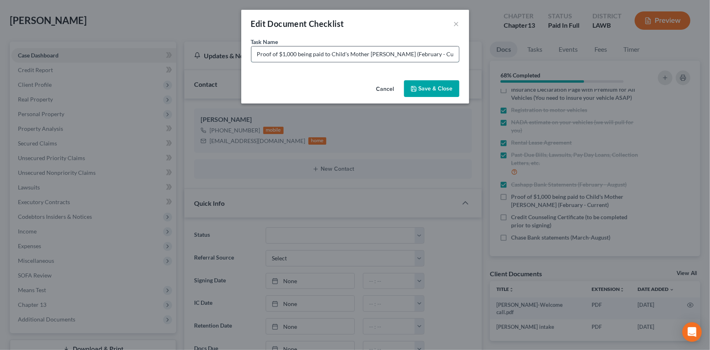
click at [402, 50] on input "Proof of $1,000 being paid to Child's Mother Autumn Logue (February - Current)" at bounding box center [356, 53] width 208 height 15
type input "Proof of $1,000 being paid to Child's Mother Autumn Logue (February - Current) …"
click at [443, 82] on button "Save & Close" at bounding box center [431, 88] width 55 height 17
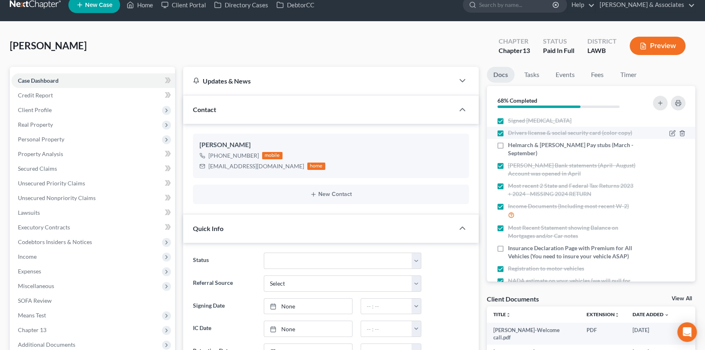
scroll to position [0, 0]
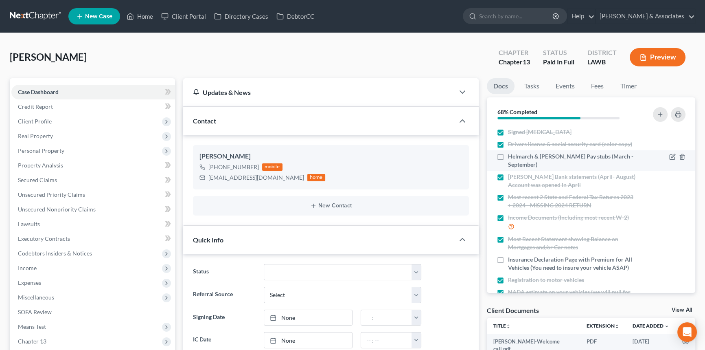
click at [508, 158] on label "Helmarch & Payne Pay stubs (March - September)" at bounding box center [572, 160] width 128 height 16
click at [511, 158] on input "Helmarch & Payne Pay stubs (March - September)" at bounding box center [513, 154] width 5 height 5
checkbox input "true"
